Goal: Check status: Check status

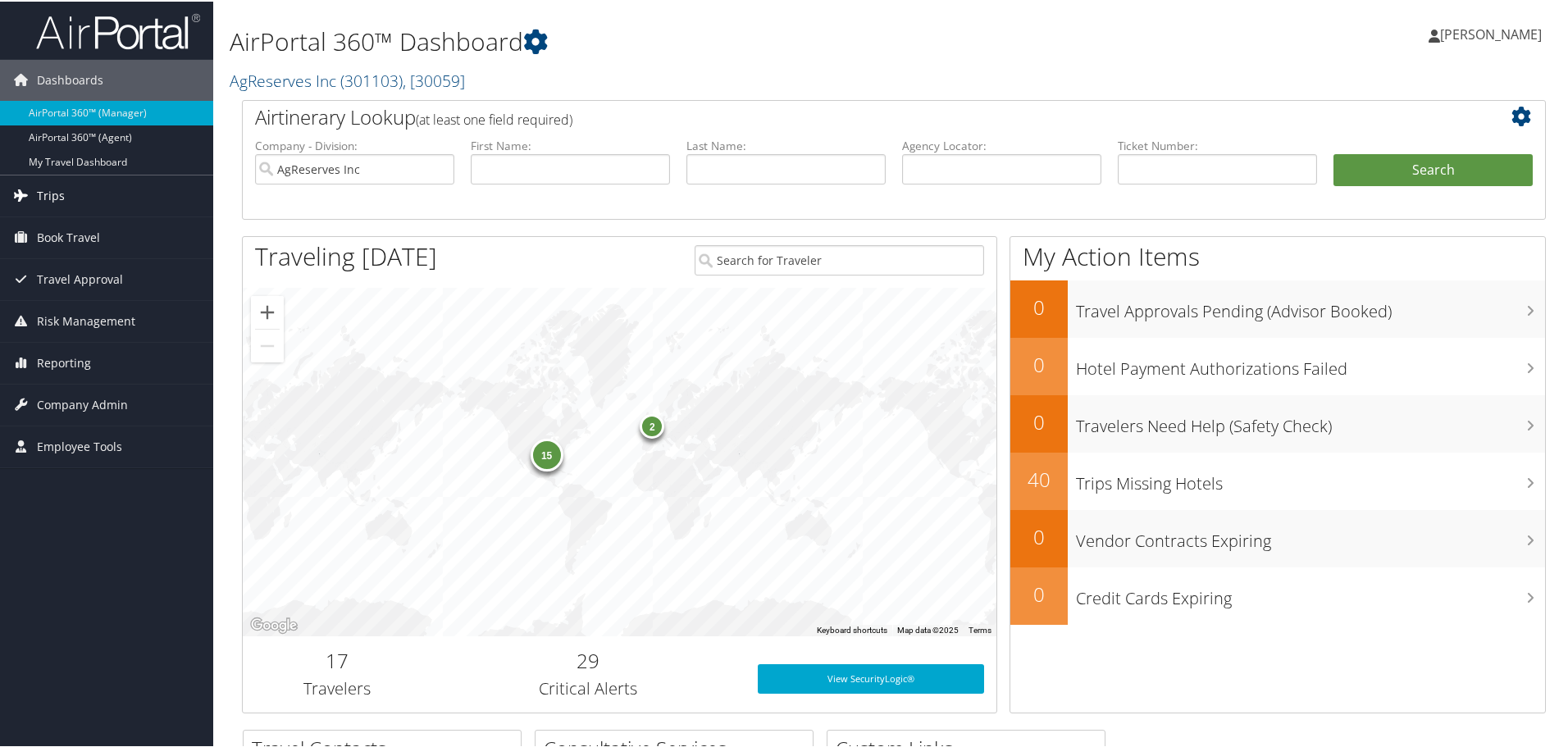
click at [73, 185] on link "Trips" at bounding box center [106, 195] width 213 height 41
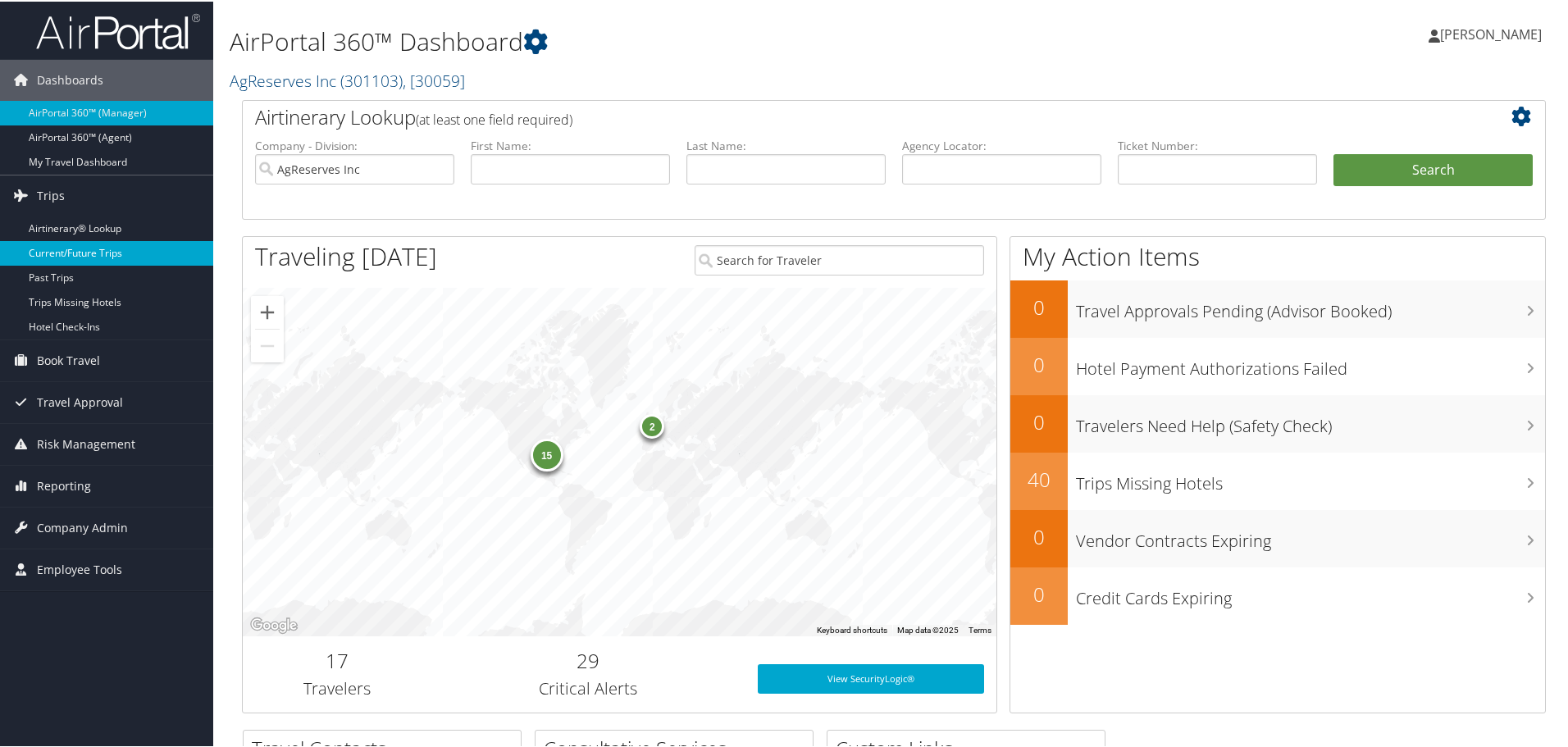
click at [82, 249] on link "Current/Future Trips" at bounding box center [106, 252] width 213 height 25
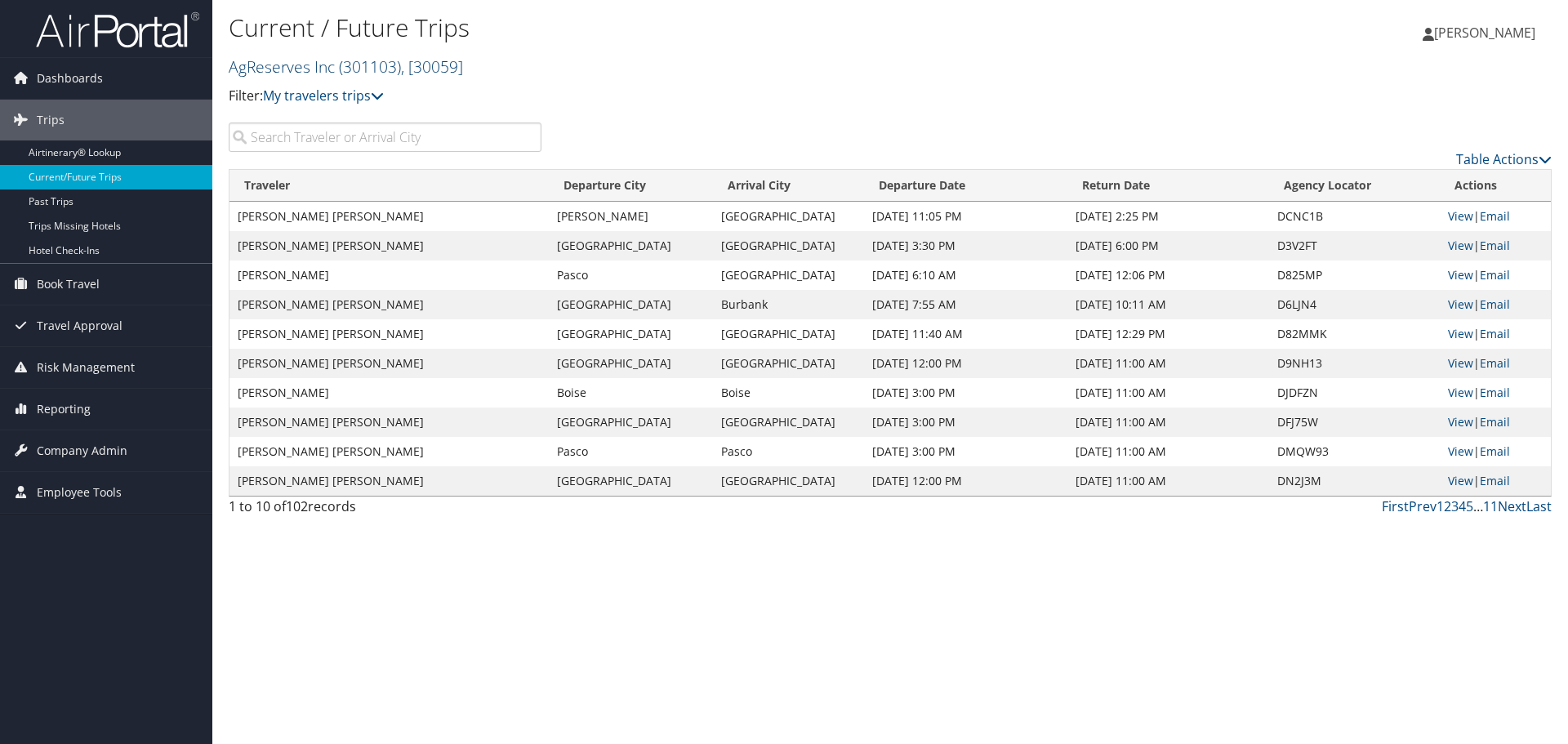
click at [463, 69] on span ", [ 30059 ]" at bounding box center [431, 66] width 62 height 22
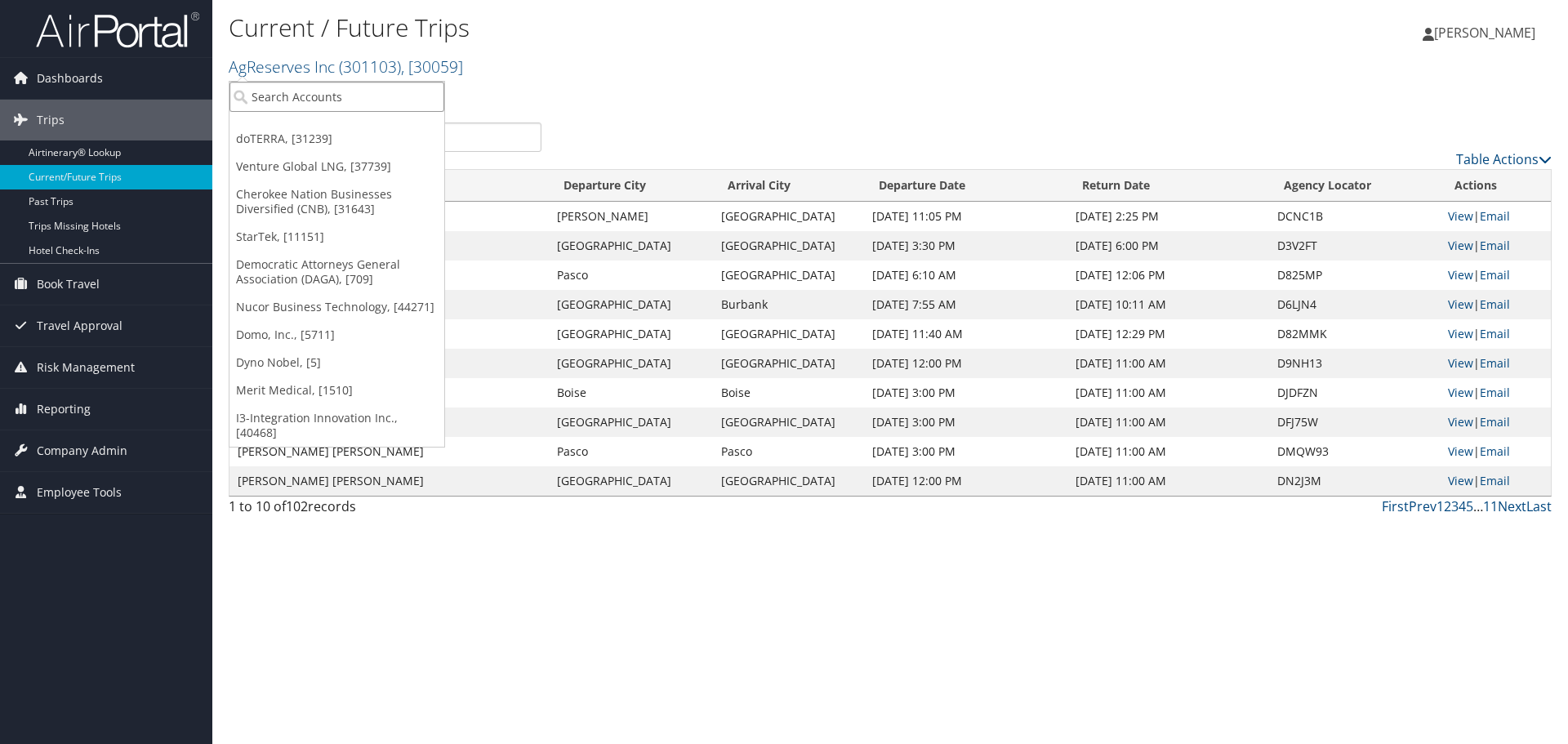
click at [354, 91] on input "search" at bounding box center [337, 97] width 214 height 31
type input "cross ca"
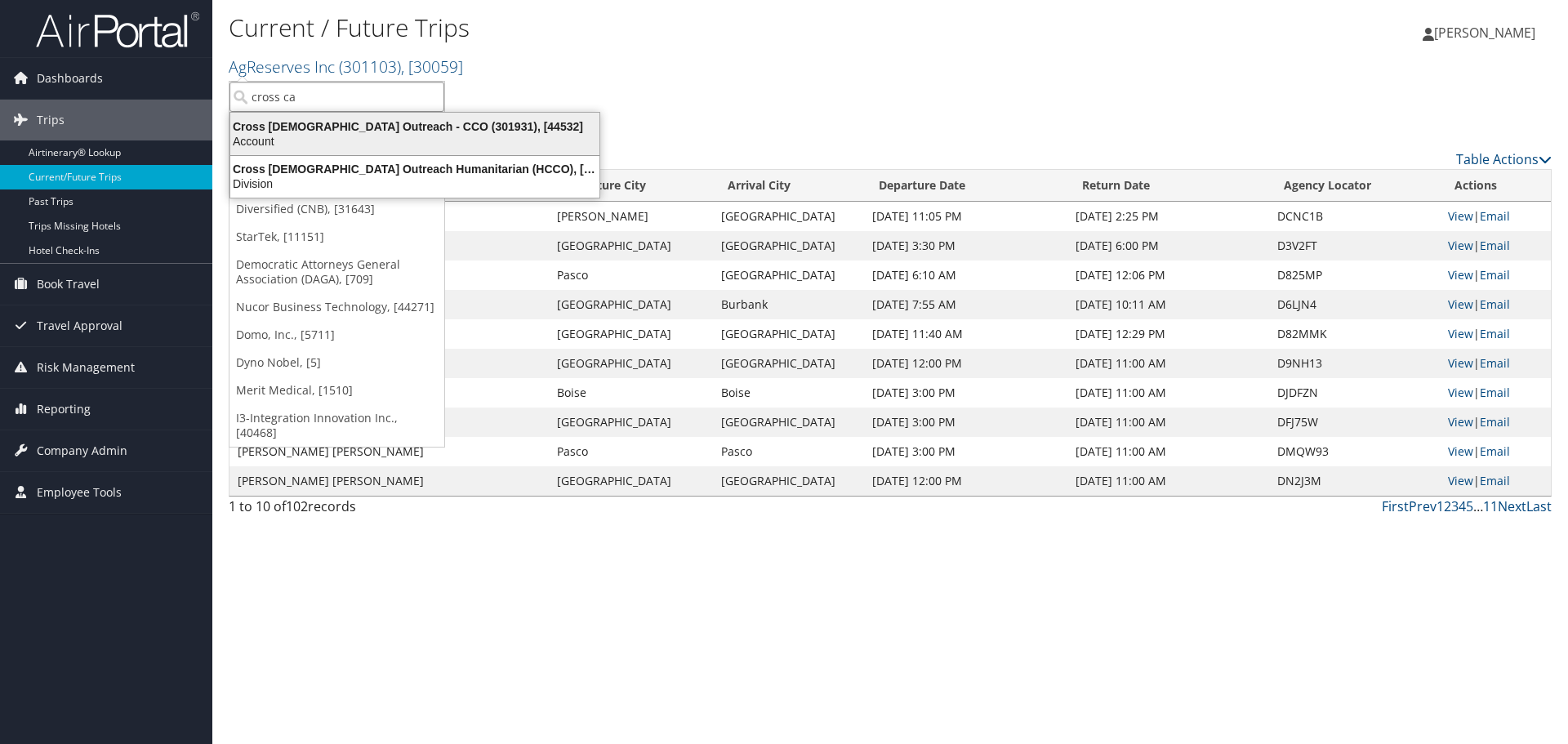
click at [335, 129] on div "Cross [DEMOGRAPHIC_DATA] Outreach - CCO (301931), [44532]" at bounding box center [414, 127] width 388 height 15
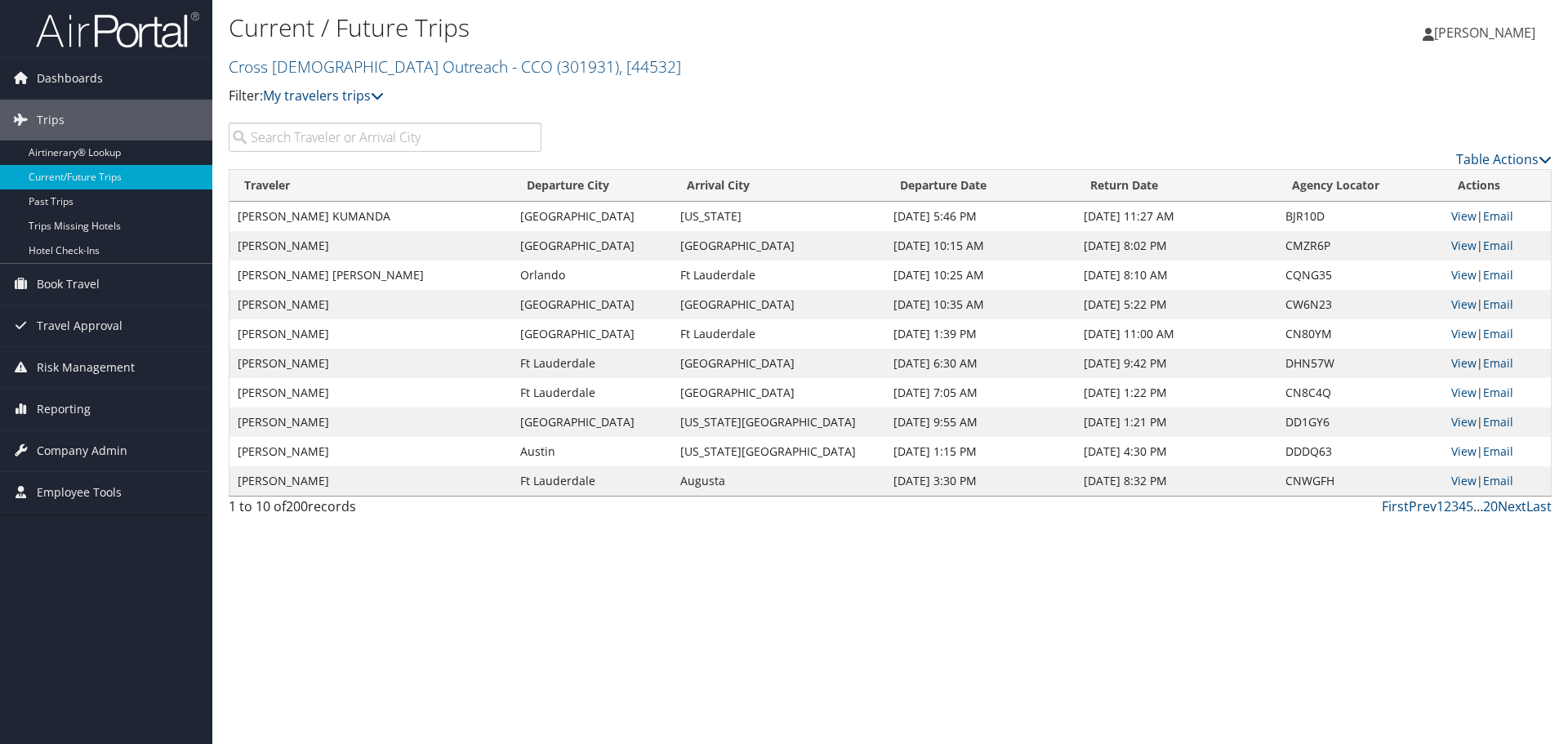
click at [407, 141] on input "search" at bounding box center [384, 138] width 313 height 30
paste input "DNBNJN"
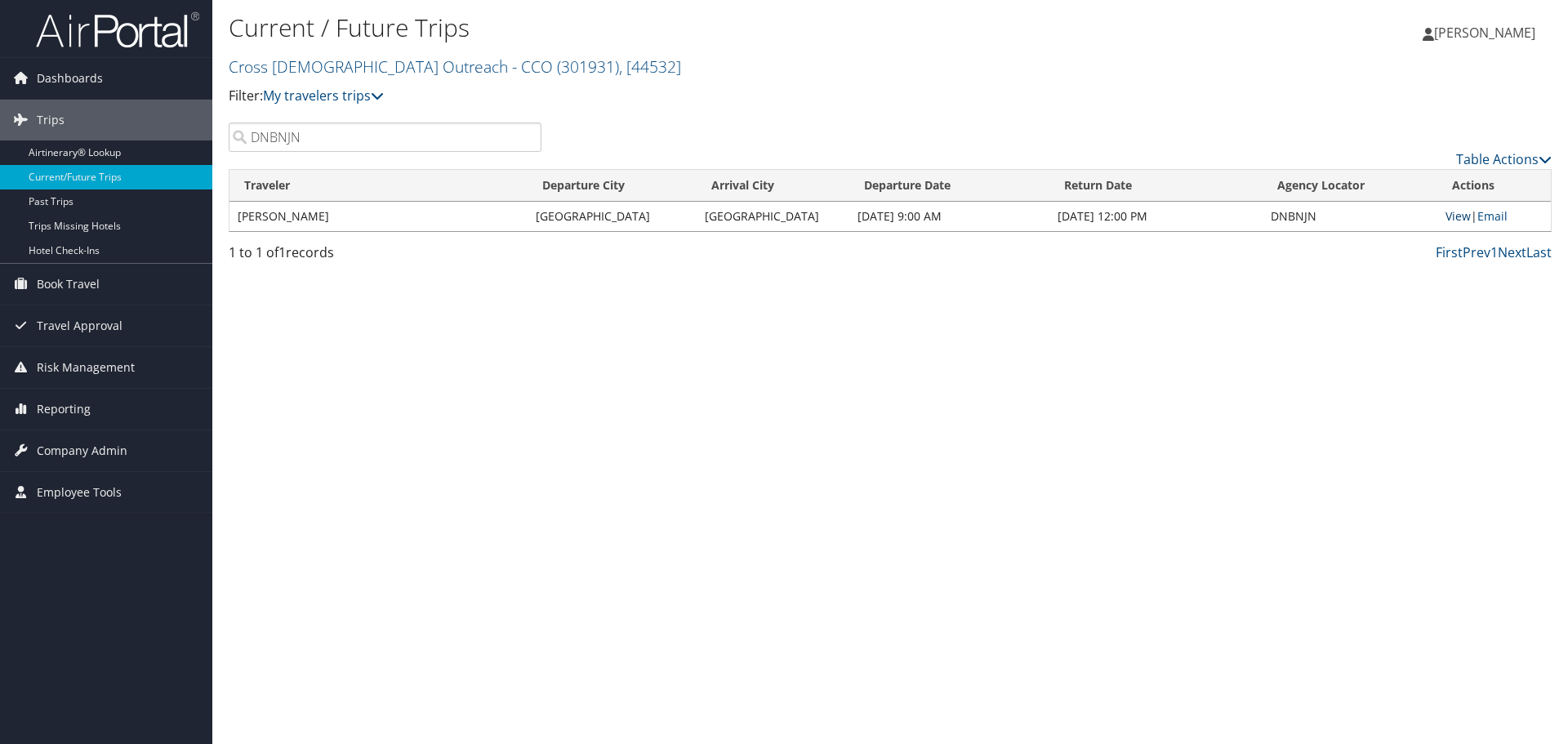
type input "DNBNJN"
click at [1457, 217] on link "View" at bounding box center [1458, 216] width 26 height 16
